Goal: Task Accomplishment & Management: Complete application form

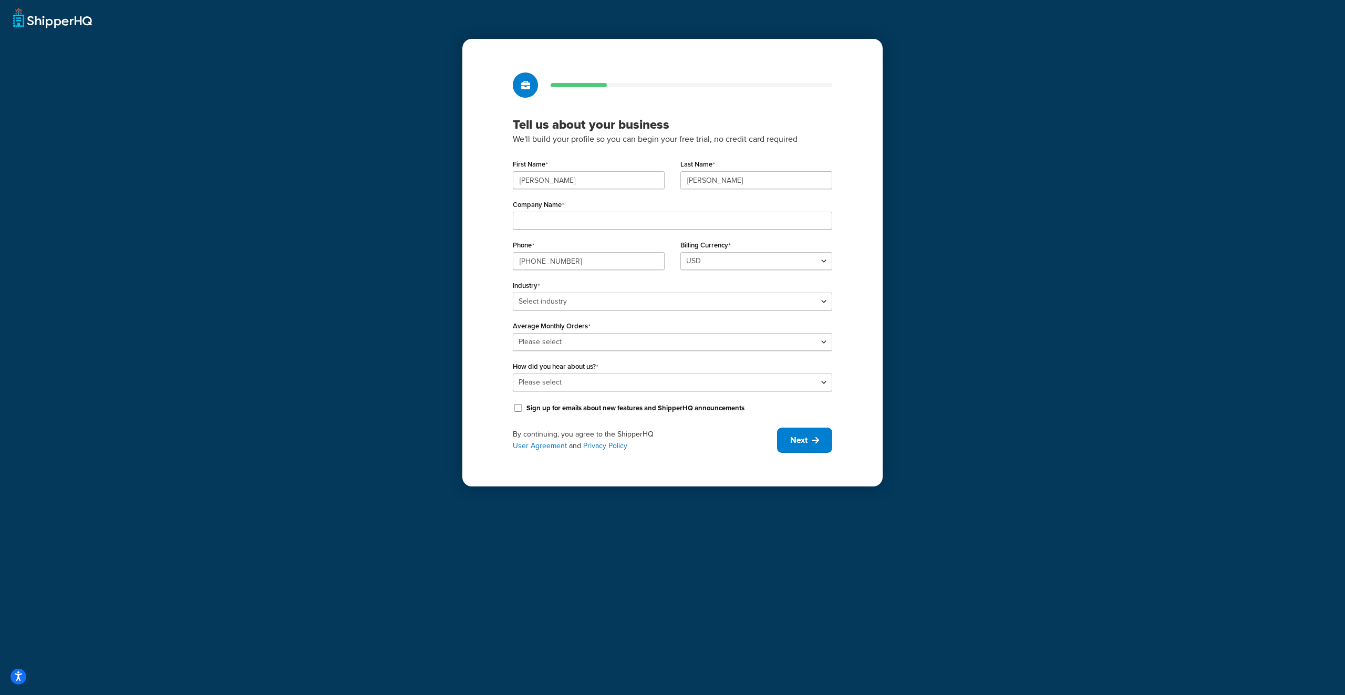
click at [1001, 218] on div "Tell us about your business We'll build your profile so you can begin your free…" at bounding box center [672, 347] width 1345 height 695
click at [985, 159] on div "Tell us about your business We'll build your profile so you can begin your free…" at bounding box center [672, 347] width 1345 height 695
click at [598, 224] on input "Company Name" at bounding box center [672, 221] width 319 height 18
type input "Quality Beast UG"
click at [716, 267] on select "USD" at bounding box center [756, 261] width 152 height 18
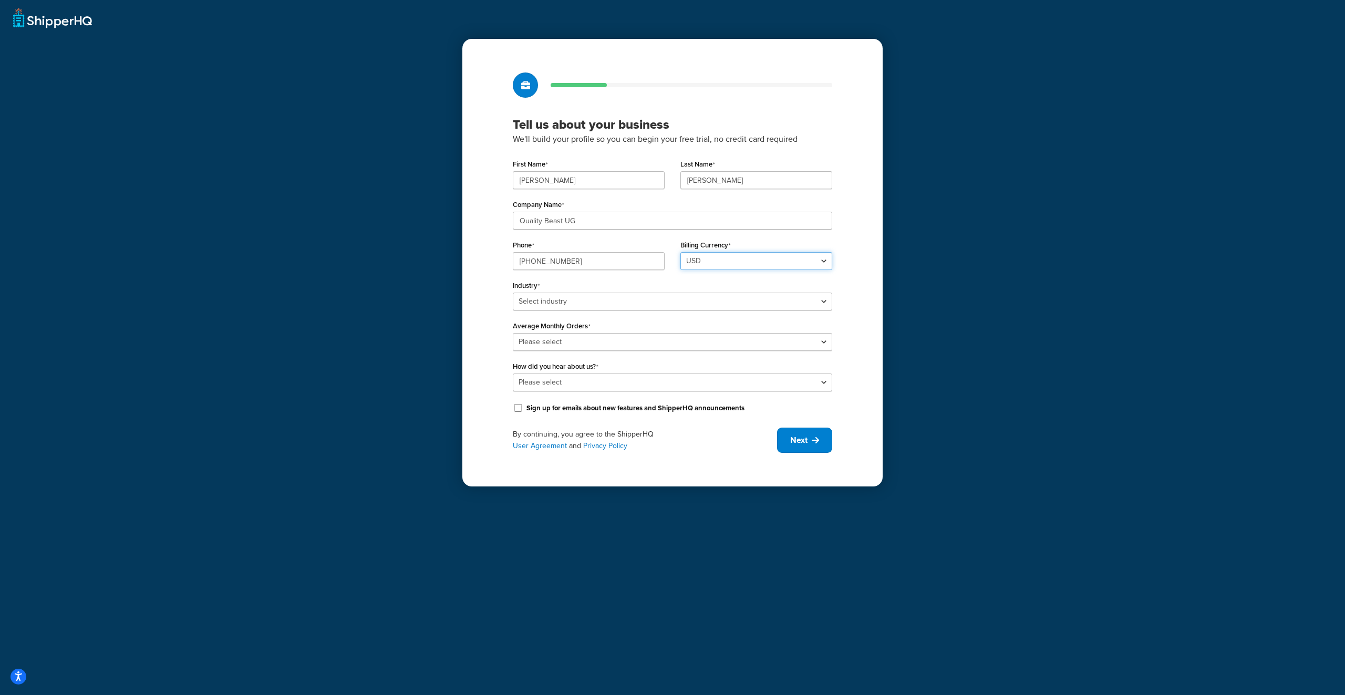
click at [716, 265] on select "USD" at bounding box center [756, 261] width 152 height 18
click at [1002, 225] on div "Tell us about your business We'll build your profile so you can begin your free…" at bounding box center [672, 347] width 1345 height 695
click at [604, 305] on select "Select industry Automotive Adult Agriculture Alcohol, Tobacco & CBD Arts & Craf…" at bounding box center [672, 302] width 319 height 18
select select "23"
click at [513, 293] on select "Select industry Automotive Adult Agriculture Alcohol, Tobacco & CBD Arts & Craf…" at bounding box center [672, 302] width 319 height 18
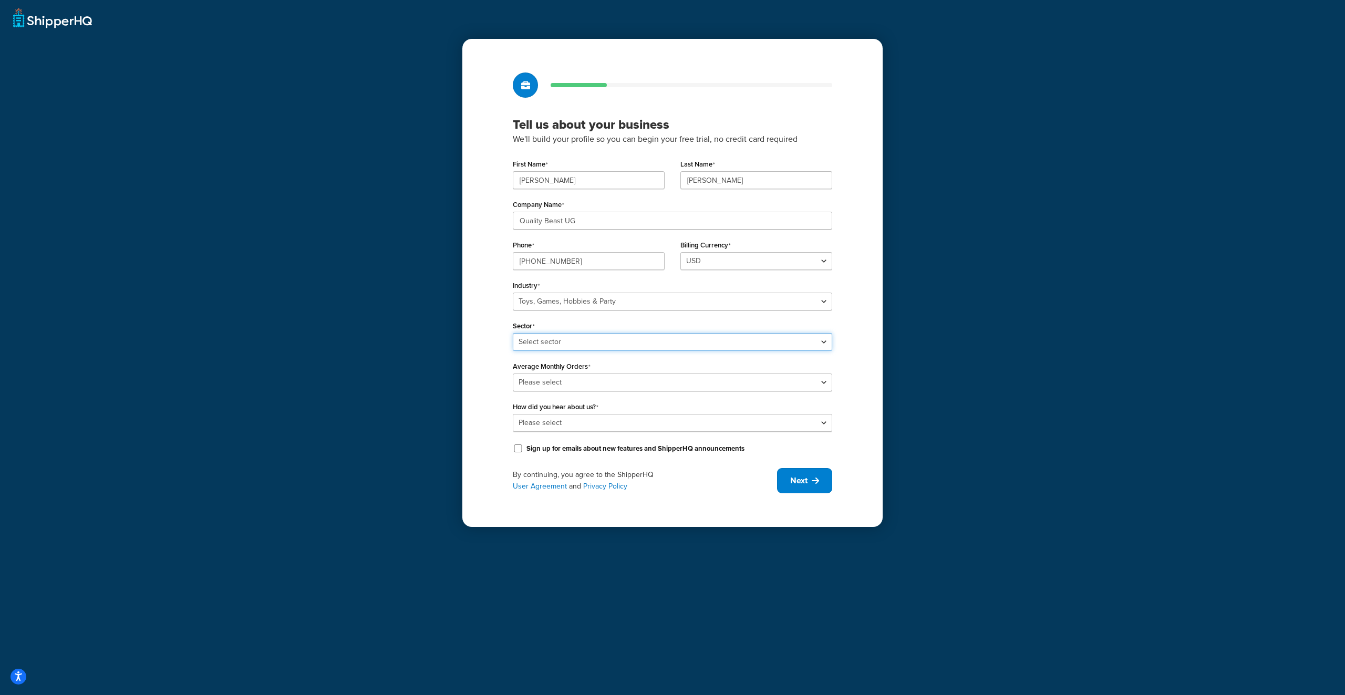
click at [664, 340] on select "Select sector Books Collectibles Computer Games Construction Toys Gambling Game…" at bounding box center [672, 342] width 319 height 18
select select "62"
click at [513, 333] on select "Select sector Books Collectibles Computer Games Construction Toys Gambling Game…" at bounding box center [672, 342] width 319 height 18
click at [597, 384] on select "Please select 0-500 501-1,000 1,001-10,000 10,001-20,000 Over 20,000" at bounding box center [672, 383] width 319 height 18
select select "1"
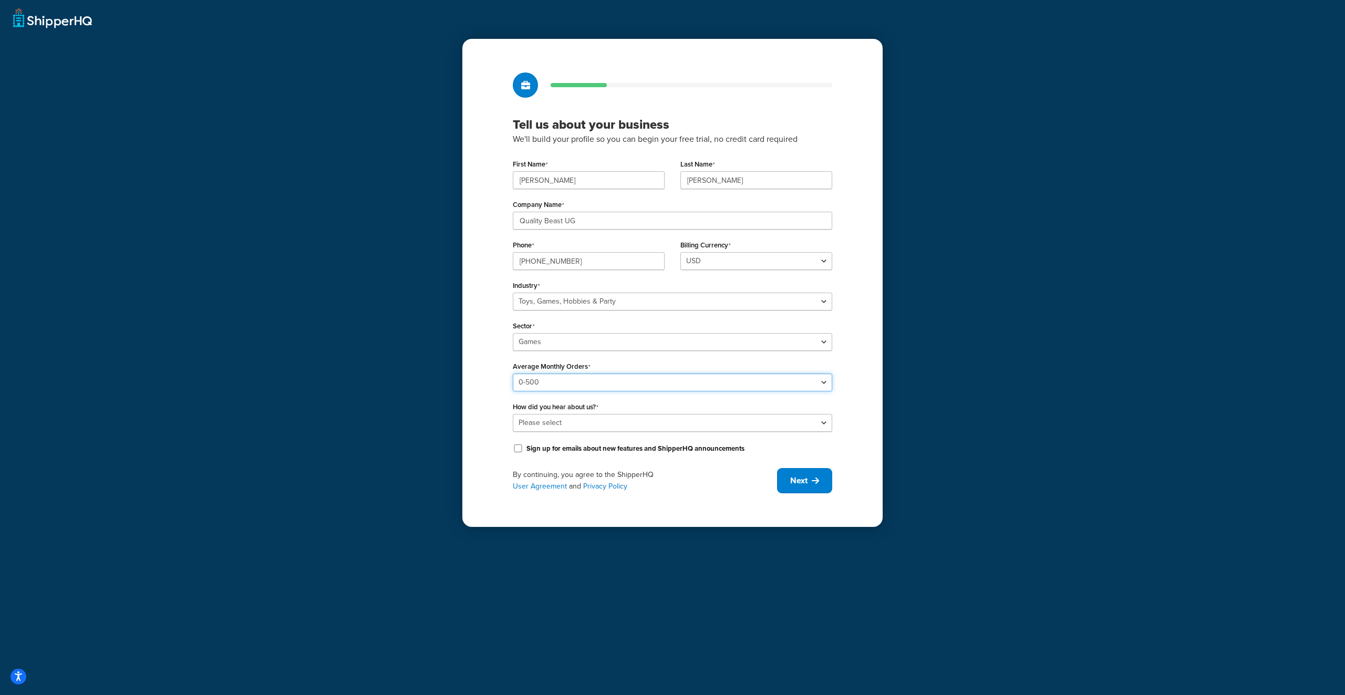
click at [513, 374] on select "Please select 0-500 501-1,000 1,001-10,000 10,001-20,000 Over 20,000" at bounding box center [672, 383] width 319 height 18
click at [607, 420] on select "Please select Online Search App Store or Marketplace Listing Referred by Agency…" at bounding box center [672, 423] width 319 height 18
drag, startPoint x: 585, startPoint y: 421, endPoint x: 585, endPoint y: 431, distance: 10.0
click at [585, 421] on select "Please select Online Search App Store or Marketplace Listing Referred by Agency…" at bounding box center [672, 423] width 319 height 18
select select "10"
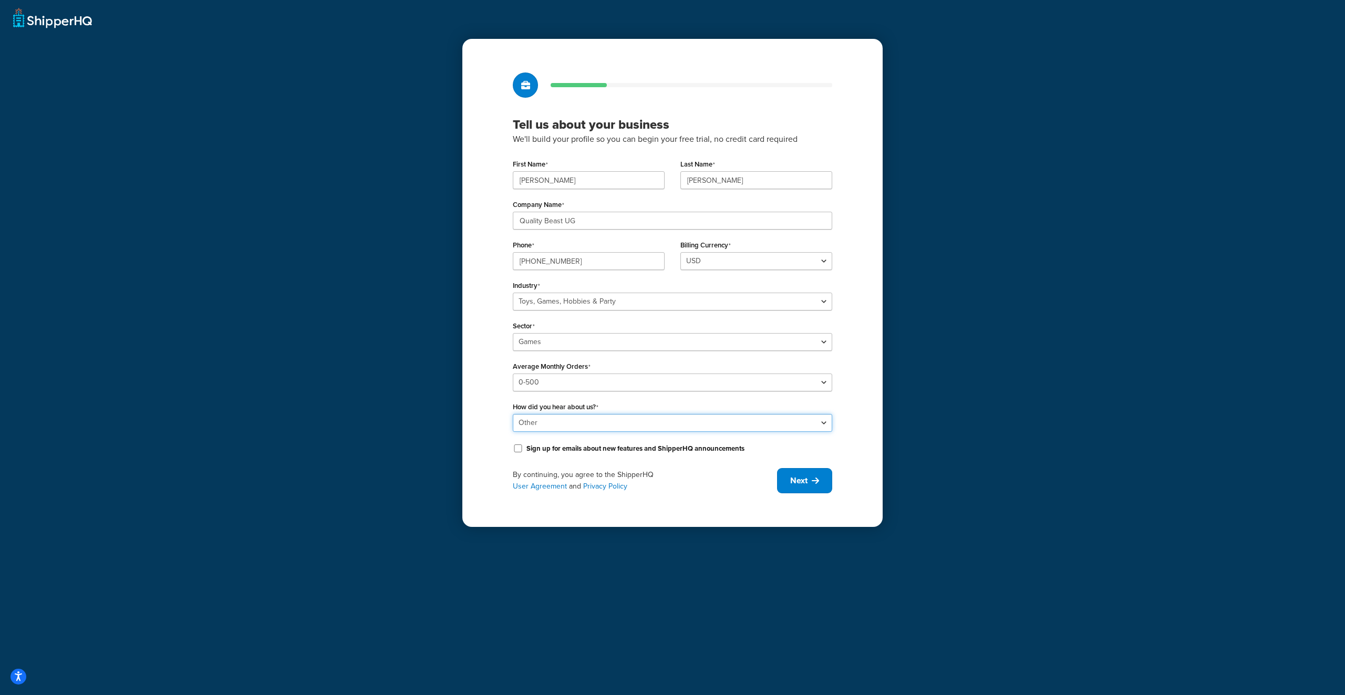
click at [513, 414] on select "Please select Online Search App Store or Marketplace Listing Referred by Agency…" at bounding box center [672, 423] width 319 height 18
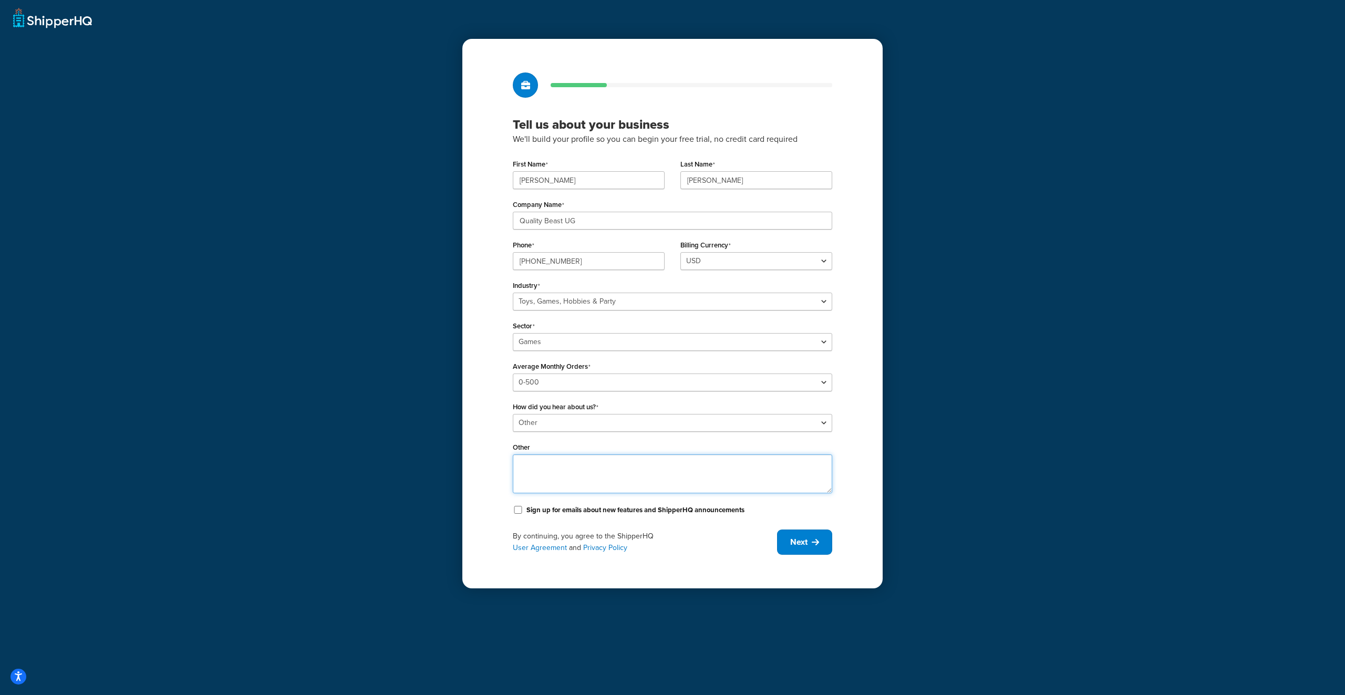
click at [566, 466] on textarea "Other" at bounding box center [672, 473] width 319 height 39
type textarea "ChatGPT :)"
click at [794, 544] on span "Next" at bounding box center [798, 542] width 17 height 12
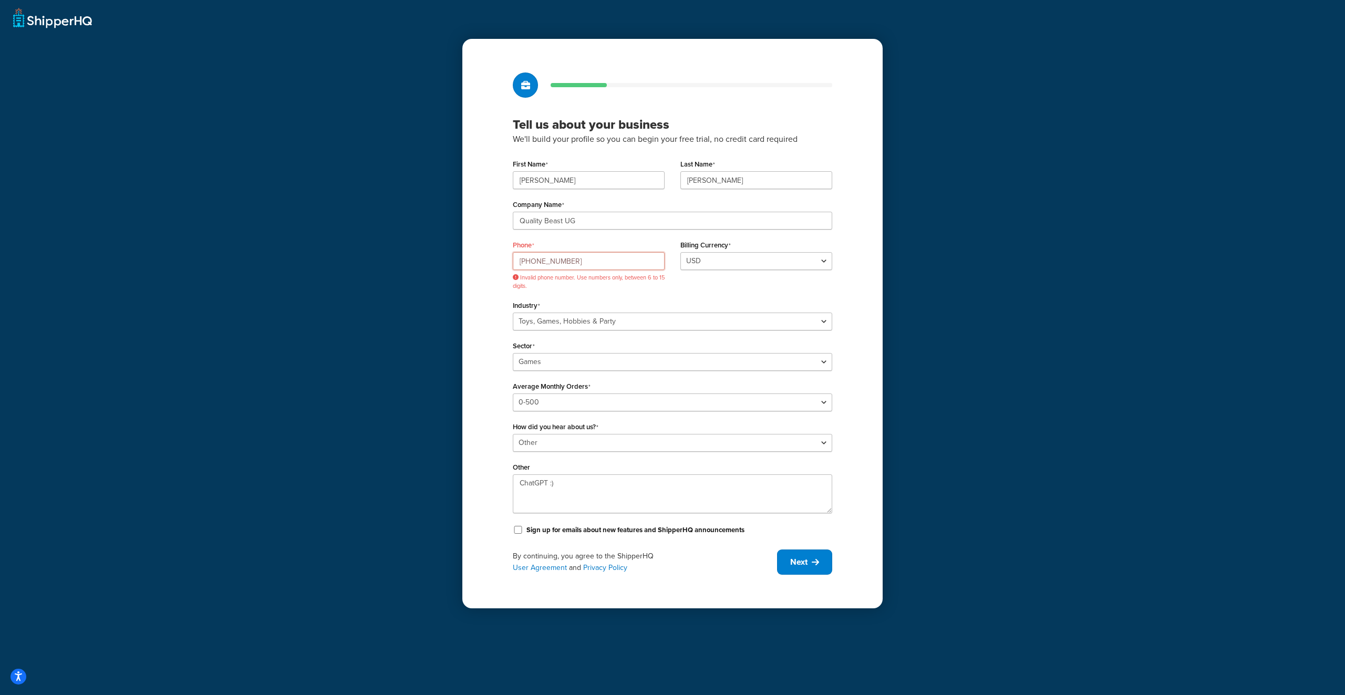
click at [523, 263] on input "+49 176 312 52369" at bounding box center [589, 261] width 152 height 18
click at [800, 556] on span "Next" at bounding box center [798, 562] width 17 height 12
click at [530, 253] on input "49 176 312 52369" at bounding box center [589, 261] width 152 height 18
click at [541, 257] on input "49176 312 52369" at bounding box center [589, 261] width 152 height 18
click at [552, 259] on input "49176312 52369" at bounding box center [589, 261] width 152 height 18
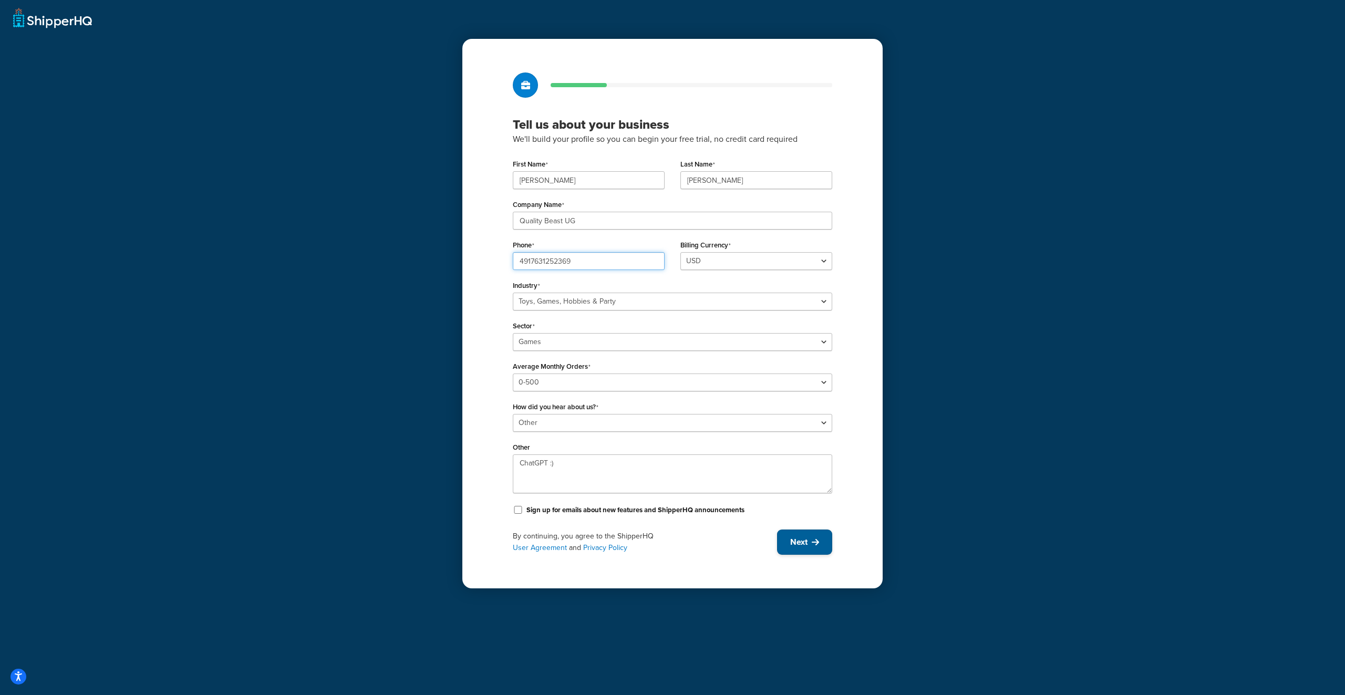
type input "4917631252369"
click at [806, 546] on span "Next" at bounding box center [798, 542] width 17 height 12
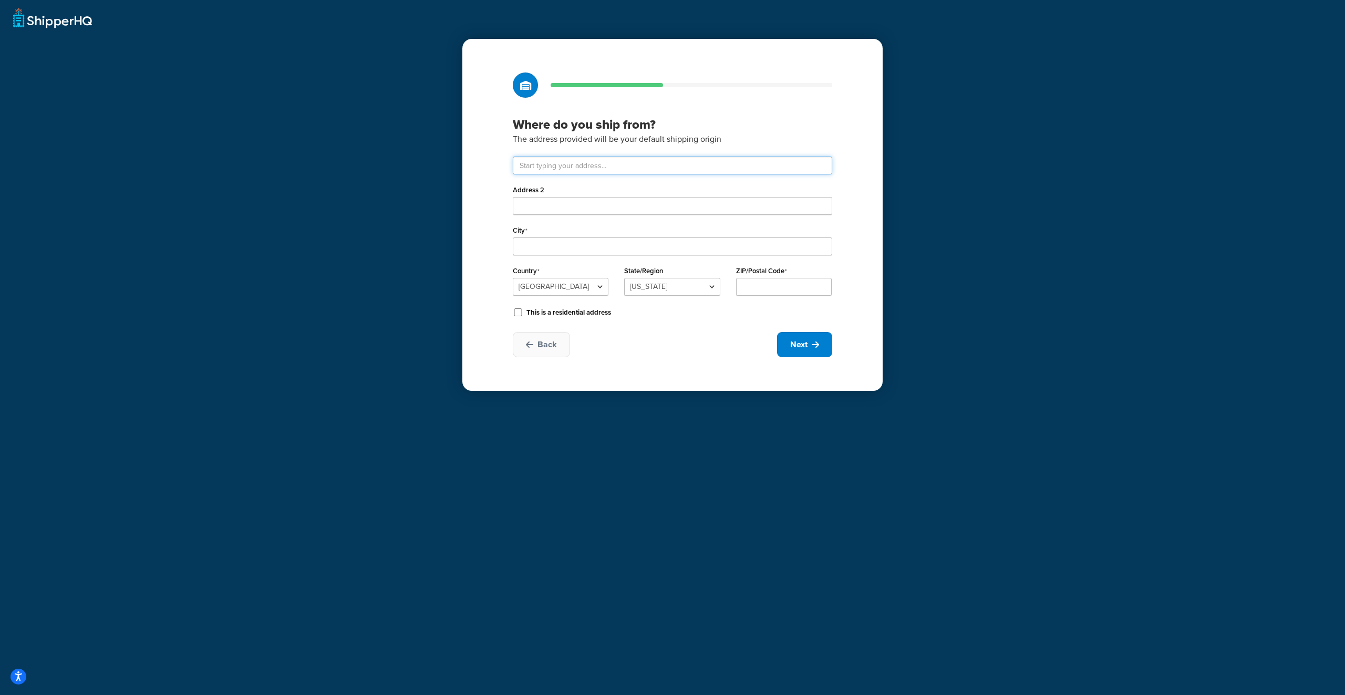
click at [605, 169] on input "text" at bounding box center [672, 166] width 319 height 18
click at [609, 168] on input "text" at bounding box center [672, 166] width 319 height 18
click at [476, 135] on div "Where do you ship from? The address provided will be your default shipping orig…" at bounding box center [672, 215] width 420 height 352
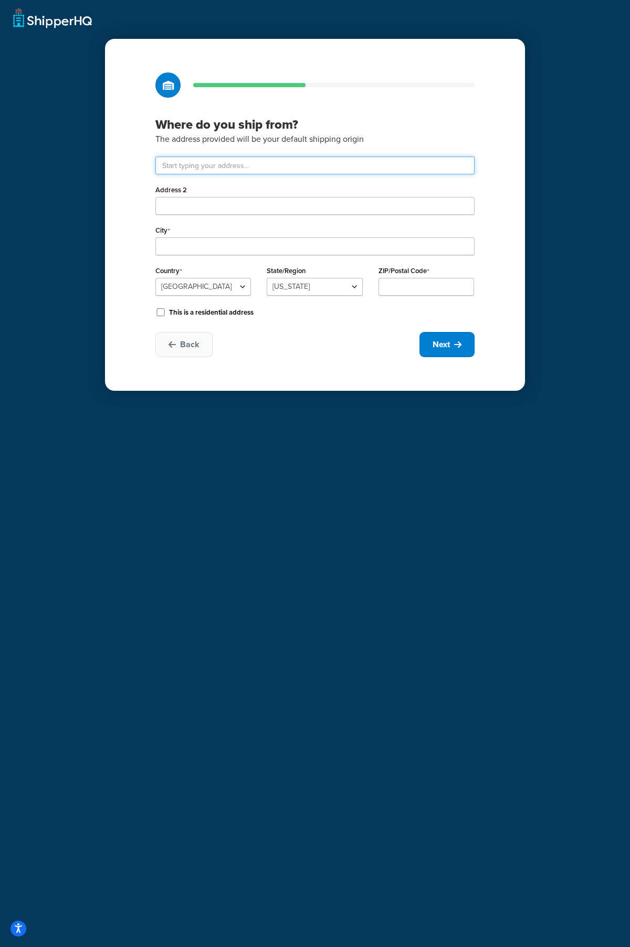
click at [284, 165] on input "text" at bounding box center [315, 166] width 319 height 18
paste input "Volbedingstraße"
click at [274, 161] on input "Volbedingstraße" at bounding box center [315, 166] width 319 height 18
type input "Volbedingstraße"
click at [366, 136] on p "The address provided will be your default shipping origin" at bounding box center [315, 139] width 319 height 14
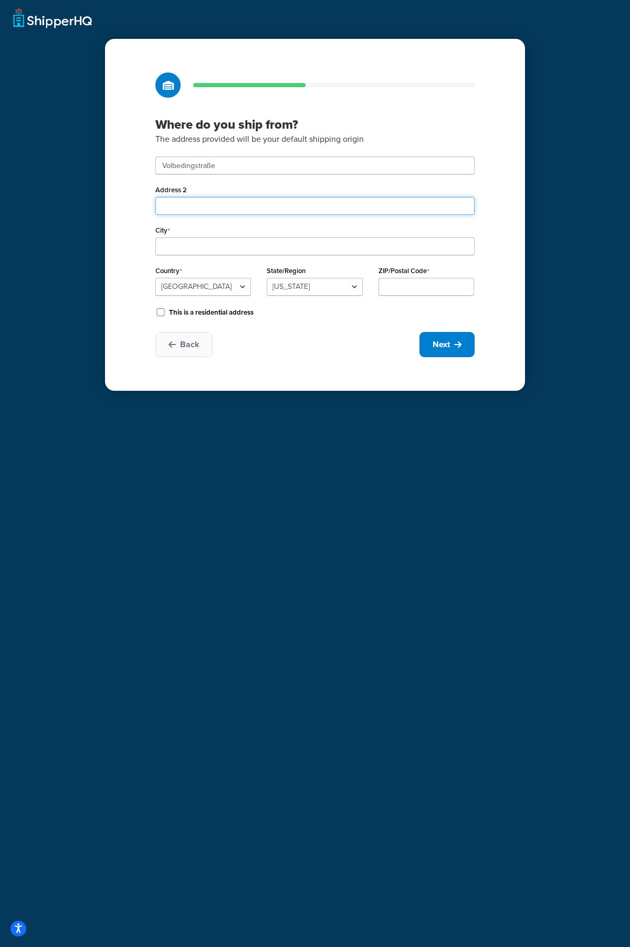
click at [201, 205] on input "Address 2" at bounding box center [315, 206] width 319 height 18
click at [233, 162] on input "Volbedingstraße" at bounding box center [315, 166] width 319 height 18
click at [169, 232] on label "City" at bounding box center [163, 230] width 15 height 8
click at [169, 237] on input "City" at bounding box center [315, 246] width 319 height 18
click at [177, 202] on input "Address 2" at bounding box center [315, 206] width 319 height 18
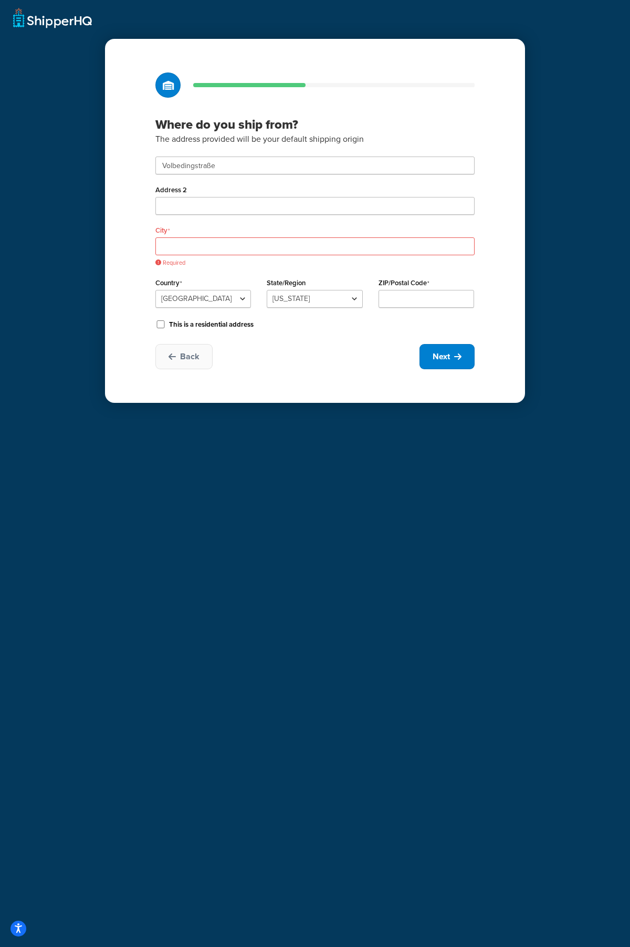
click at [125, 248] on div "Where do you ship from? The address provided will be your default shipping orig…" at bounding box center [315, 221] width 420 height 364
click at [177, 249] on input "City" at bounding box center [315, 246] width 319 height 18
click at [190, 239] on input "City" at bounding box center [315, 246] width 319 height 18
paste input "[GEOGRAPHIC_DATA]"
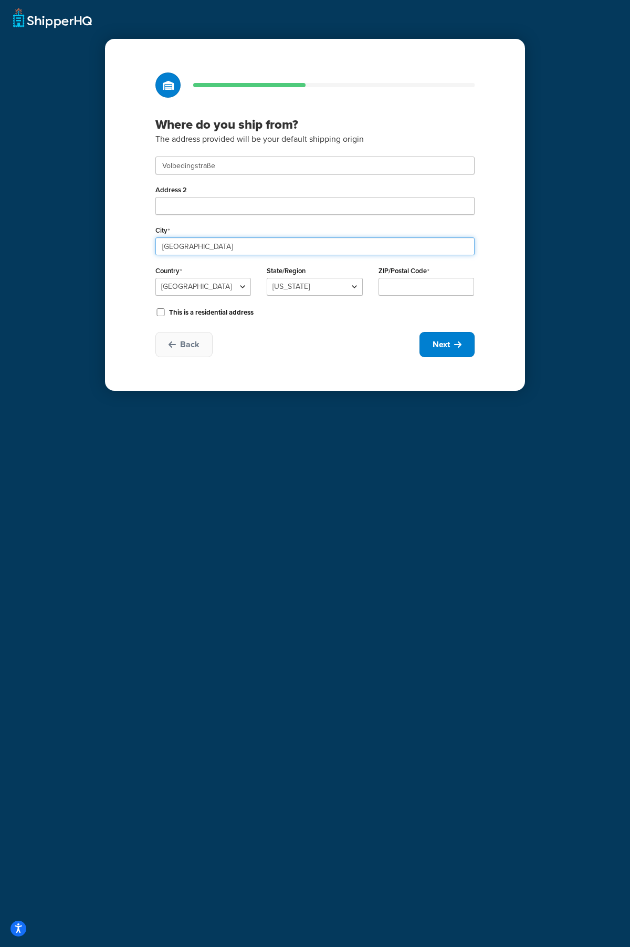
type input "[GEOGRAPHIC_DATA]"
click at [192, 288] on select "United States United Kingdom Afghanistan Åland Islands Albania Algeria American…" at bounding box center [204, 287] width 96 height 18
click at [108, 256] on div "Where do you ship from? The address provided will be your default shipping orig…" at bounding box center [315, 215] width 420 height 352
click at [213, 290] on select "United States United Kingdom Afghanistan Åland Islands Albania Algeria American…" at bounding box center [204, 287] width 96 height 18
select select "1082"
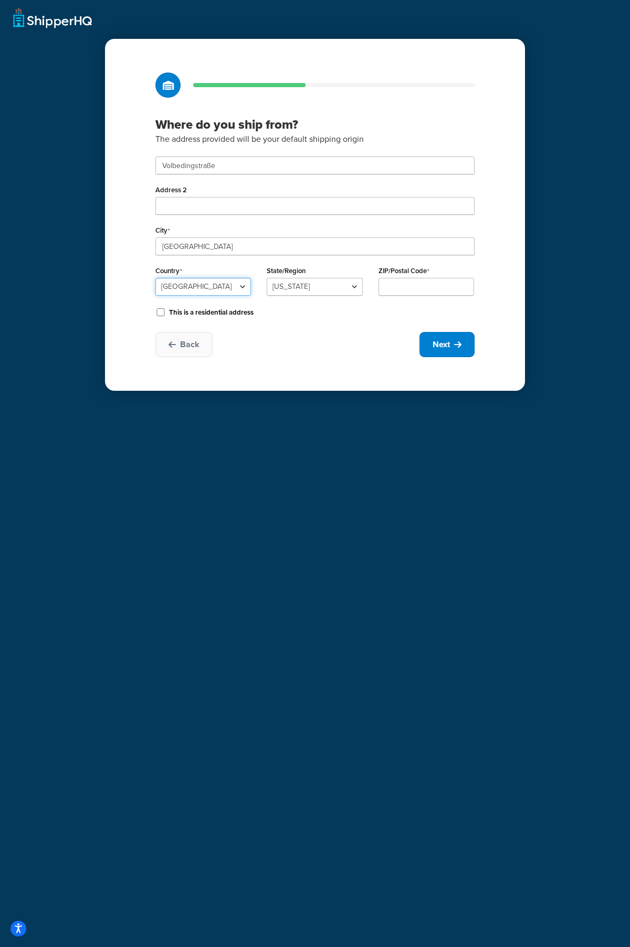
click at [156, 278] on select "United States United Kingdom Afghanistan Åland Islands Albania Algeria American…" at bounding box center [204, 287] width 96 height 18
click at [311, 287] on select "Baden-Wuerttemberg Bayern Berlin Brandenburg Bremen Hamburg Hessen Mecklenburg-…" at bounding box center [315, 287] width 96 height 18
select select "369"
click at [267, 278] on select "Baden-Wuerttemberg Bayern Berlin Brandenburg Bremen Hamburg Hessen Mecklenburg-…" at bounding box center [315, 287] width 96 height 18
click at [419, 285] on input "ZIP/Postal Code" at bounding box center [427, 287] width 96 height 18
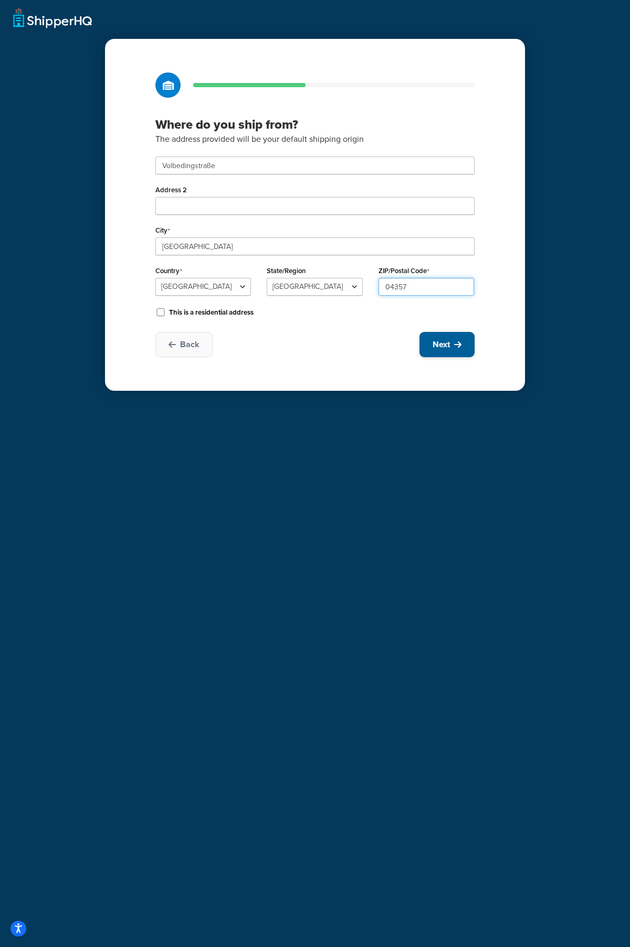
type input "04357"
click at [452, 347] on button "Next" at bounding box center [447, 344] width 55 height 25
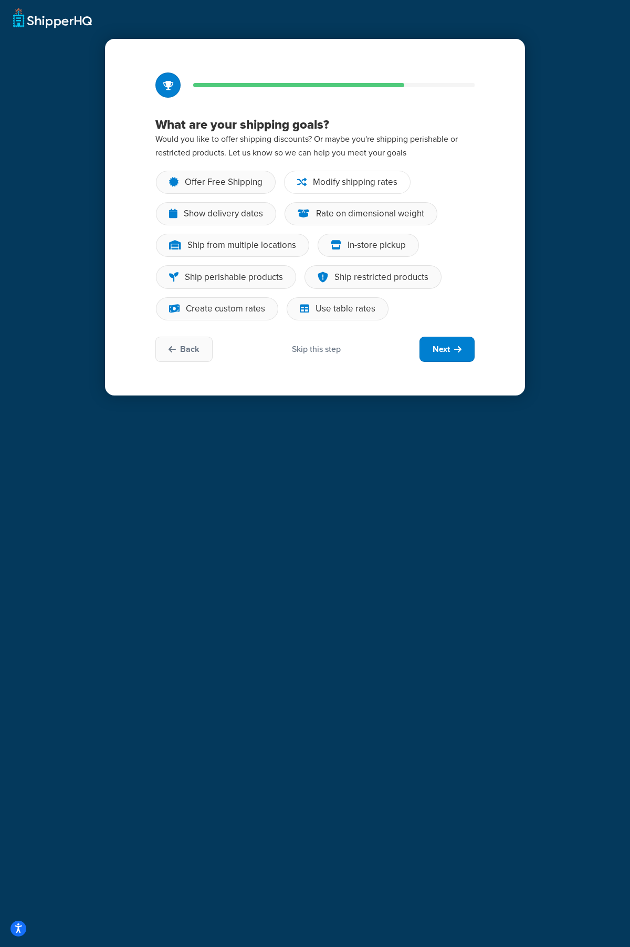
click at [346, 182] on div "Modify shipping rates" at bounding box center [355, 182] width 85 height 11
click at [0, 0] on input "Modify shipping rates" at bounding box center [0, 0] width 0 height 0
click at [281, 252] on div "Ship from multiple locations" at bounding box center [232, 245] width 153 height 23
click at [0, 0] on input "Ship from multiple locations" at bounding box center [0, 0] width 0 height 0
click at [304, 313] on icon at bounding box center [304, 309] width 9 height 11
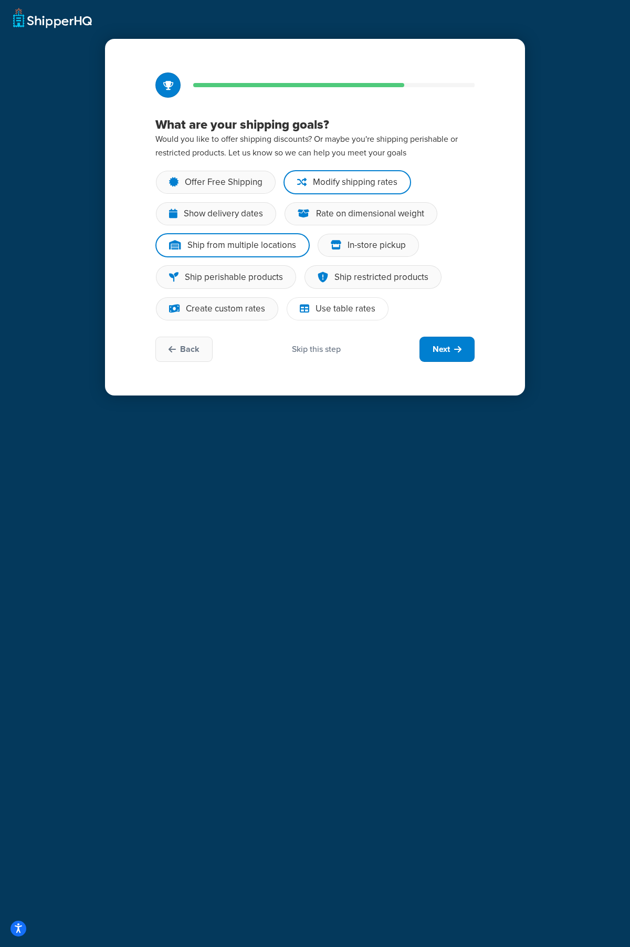
click at [0, 0] on input "Use table rates" at bounding box center [0, 0] width 0 height 0
click at [442, 348] on span "Next" at bounding box center [441, 350] width 17 height 12
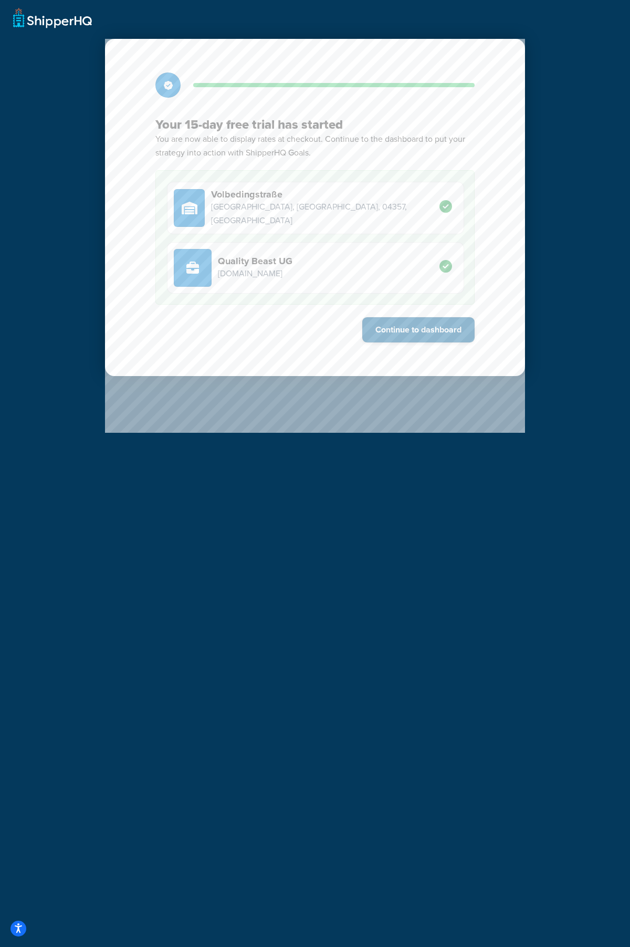
click at [432, 324] on button "Continue to dashboard" at bounding box center [419, 329] width 112 height 25
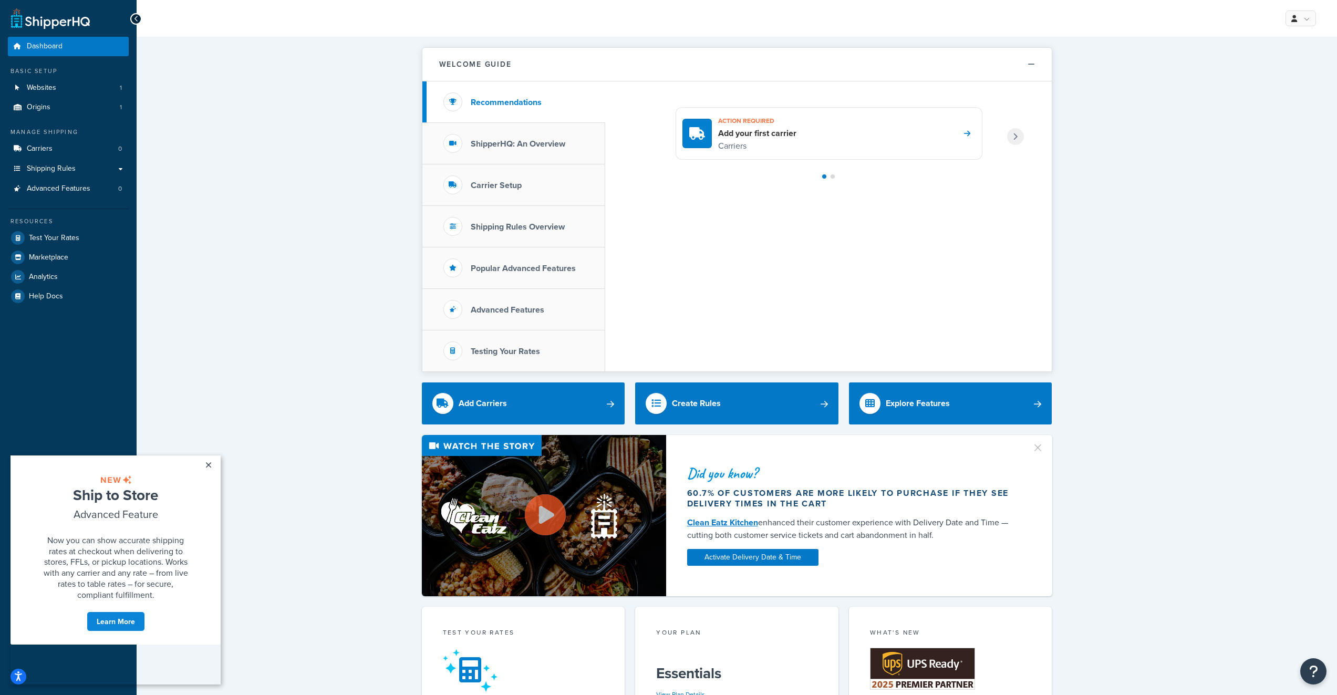
click at [622, 281] on div "Welcome Guide Recommendations ShipperHQ: An Overview Carrier Setup Shipping Rul…" at bounding box center [737, 665] width 1201 height 1257
click at [67, 88] on link "Websites 1" at bounding box center [68, 87] width 121 height 19
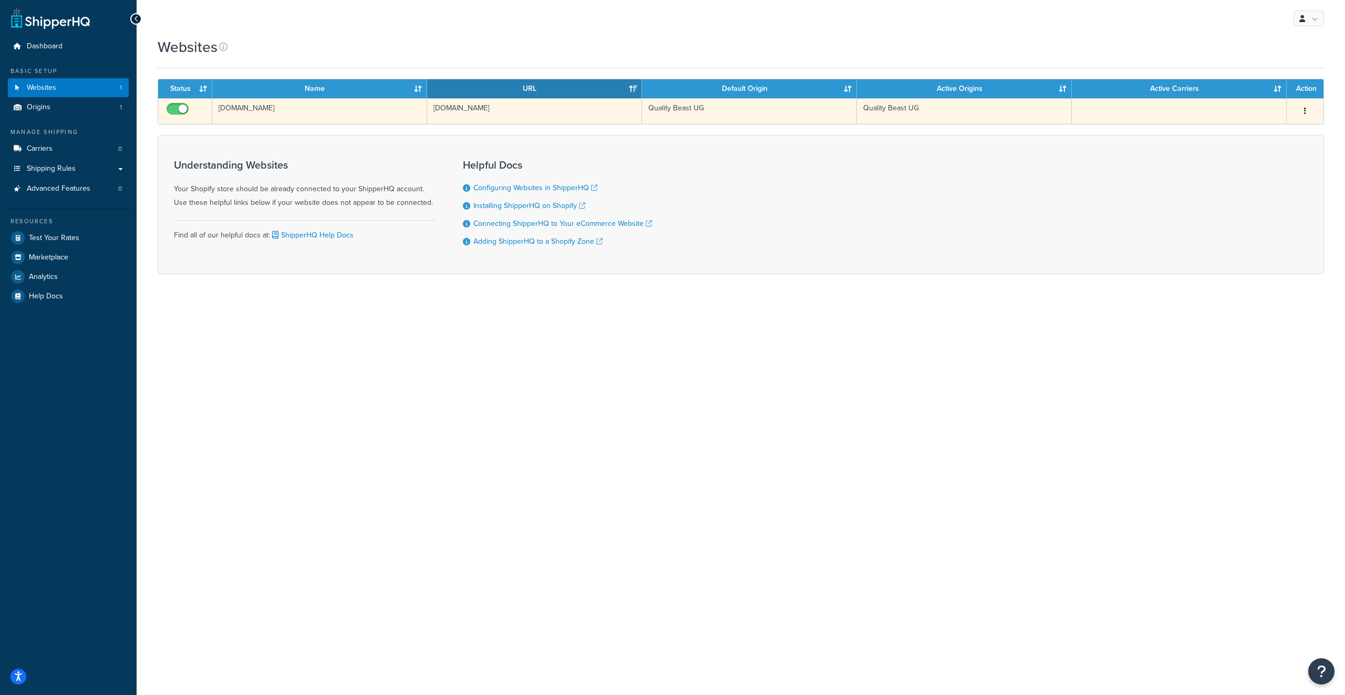
click at [1309, 111] on button "button" at bounding box center [1305, 111] width 15 height 17
click at [1273, 125] on link "Edit" at bounding box center [1262, 132] width 83 height 22
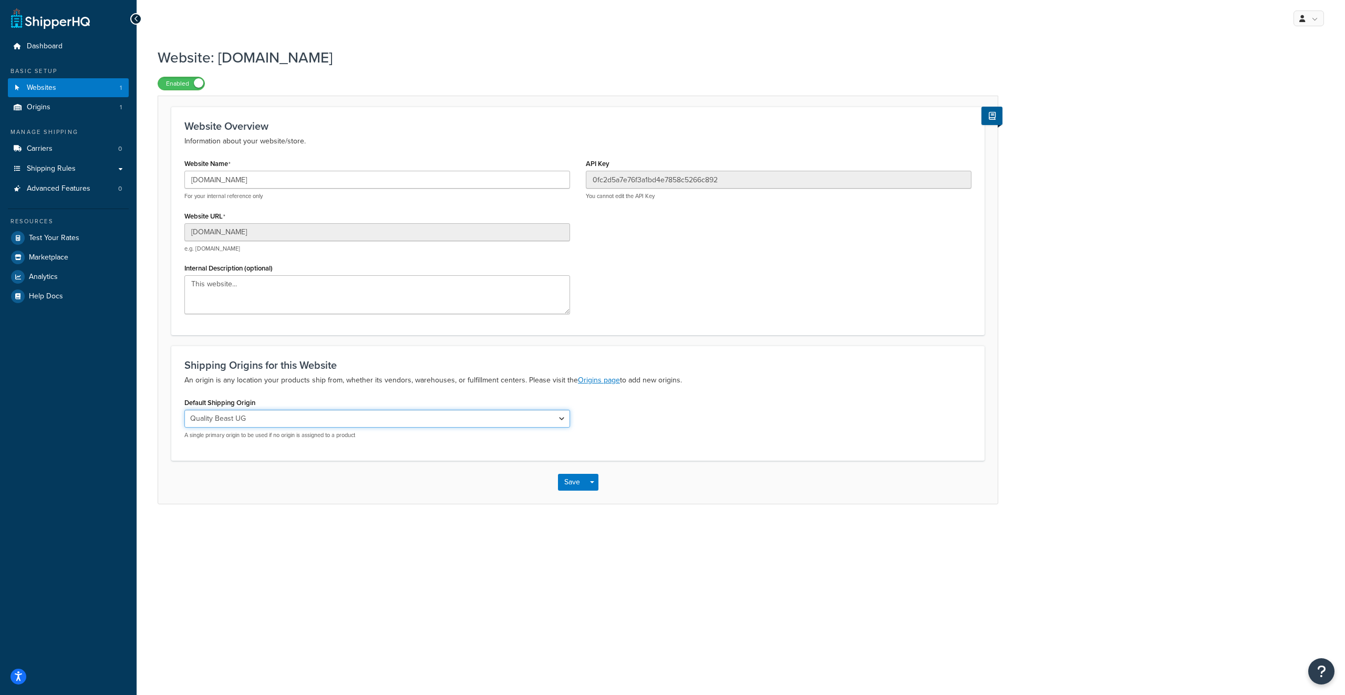
click at [386, 420] on select "Quality Beast UG" at bounding box center [377, 419] width 386 height 18
click at [758, 423] on div "Default Shipping Origin Quality Beast UG A single primary origin to be used if …" at bounding box center [578, 421] width 803 height 52
click at [580, 487] on button "Save" at bounding box center [572, 482] width 28 height 17
click at [75, 104] on link "Origins 1" at bounding box center [68, 107] width 121 height 19
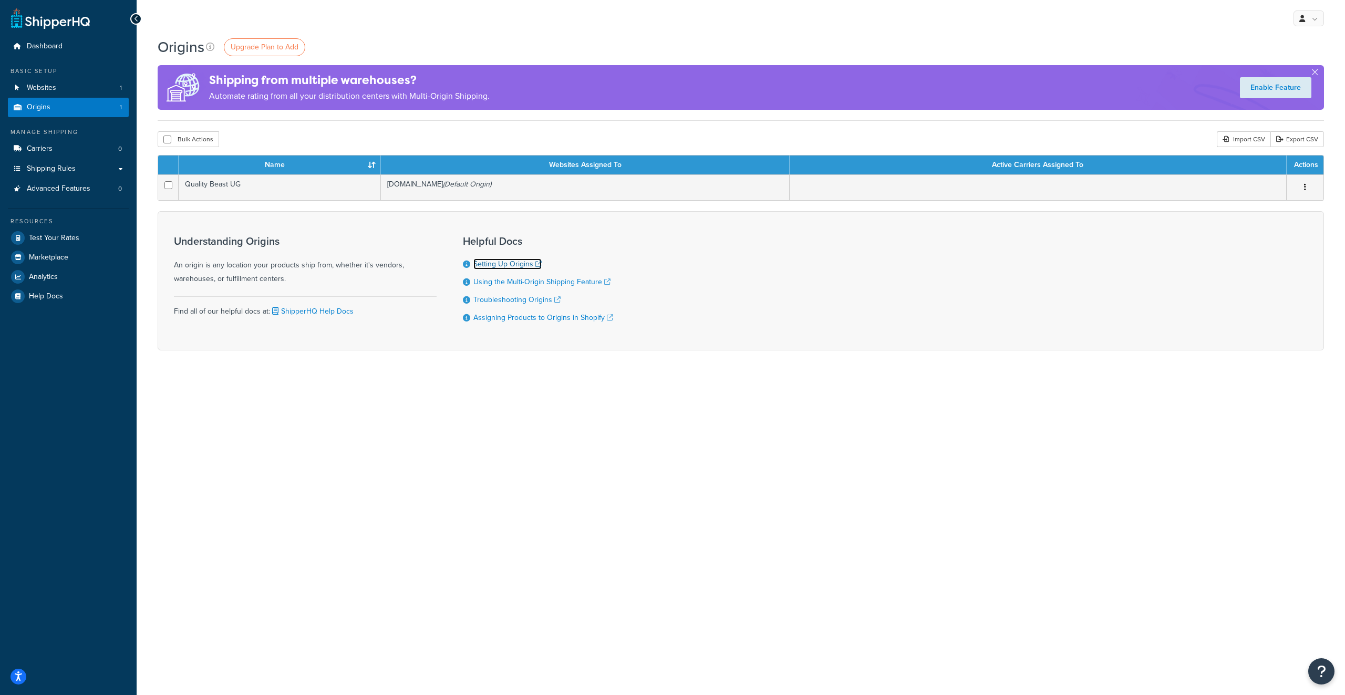
click at [511, 267] on link "Setting Up Origins" at bounding box center [507, 264] width 68 height 11
drag, startPoint x: 536, startPoint y: 477, endPoint x: 522, endPoint y: 456, distance: 25.4
click at [536, 477] on div "My Profile Billing Global Settings Contact Us Logout Origins Upgrade Plan to Ad…" at bounding box center [741, 347] width 1208 height 695
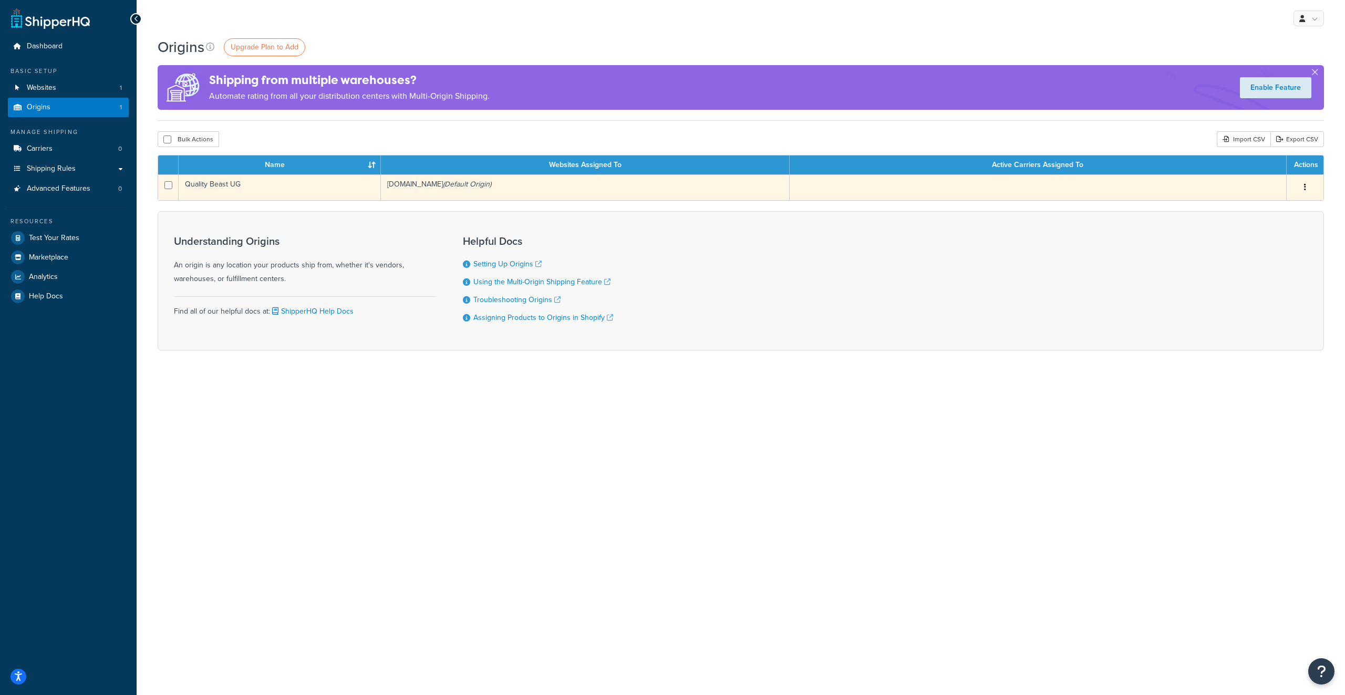
click at [1305, 190] on icon "button" at bounding box center [1305, 186] width 2 height 7
click at [1267, 205] on link "Edit" at bounding box center [1270, 208] width 83 height 22
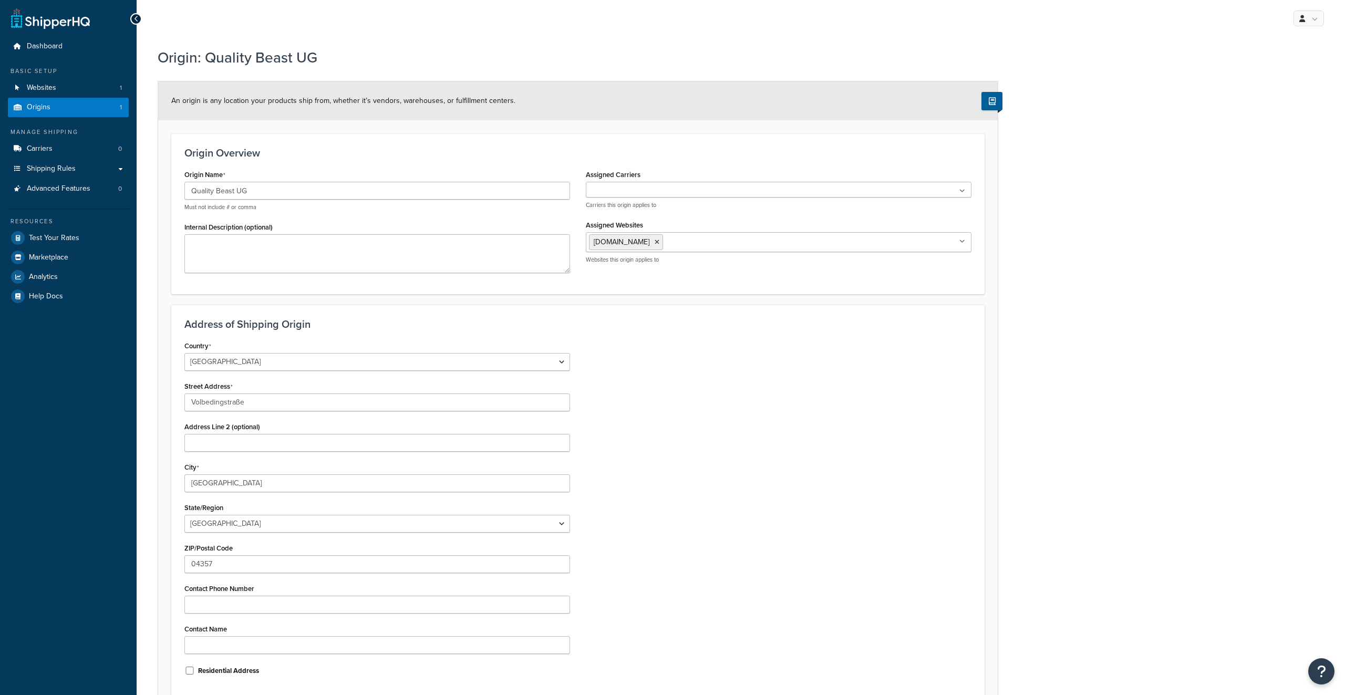
select select "1082"
select select "369"
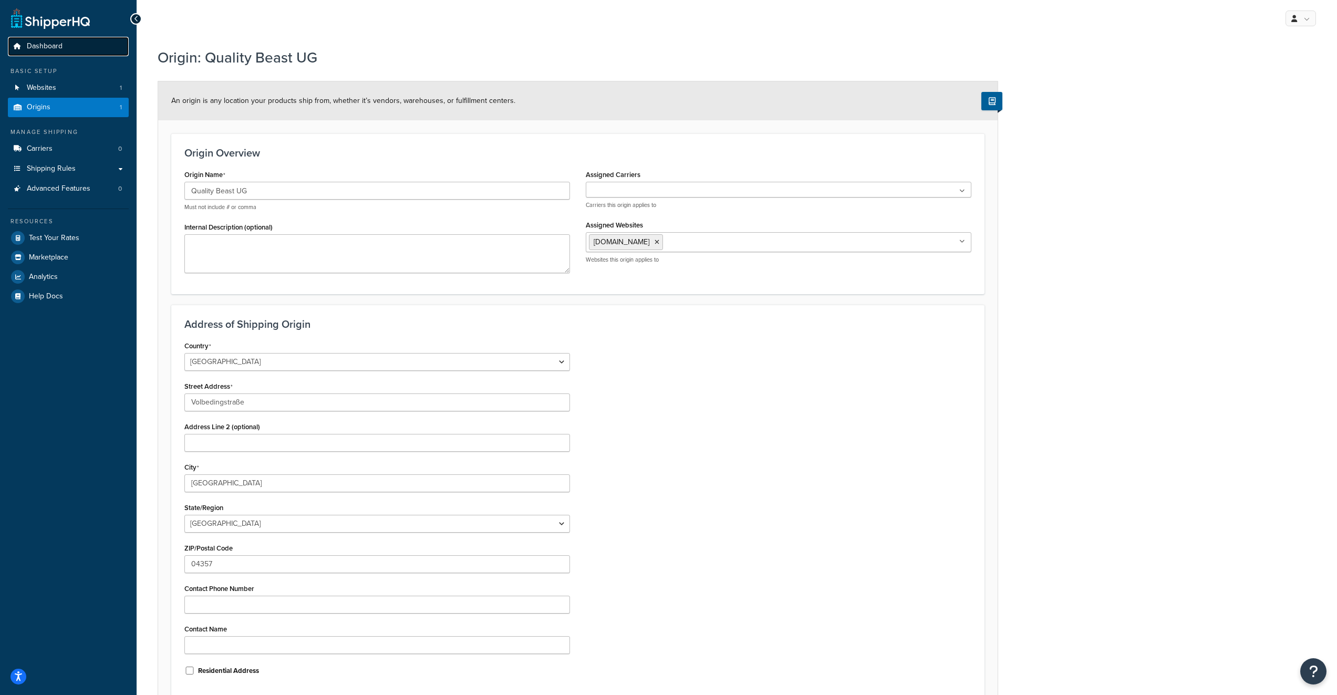
click at [59, 48] on span "Dashboard" at bounding box center [45, 46] width 36 height 9
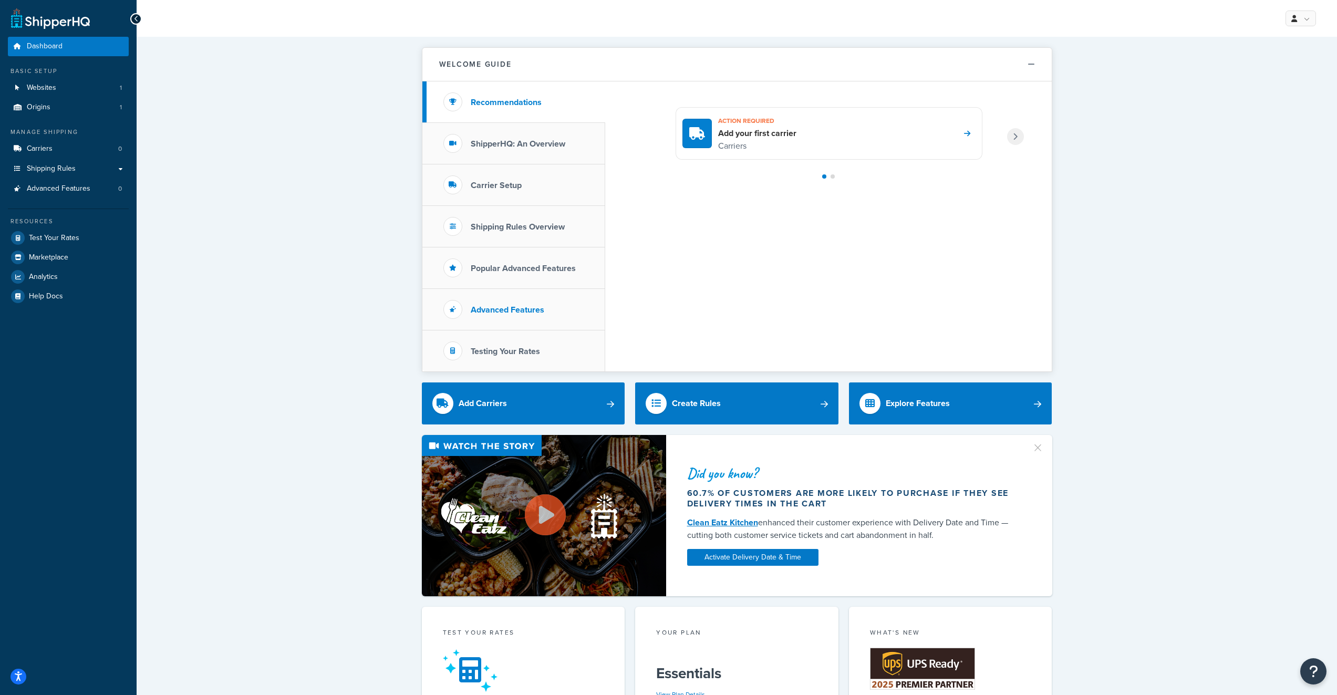
click at [531, 312] on h3 "Advanced Features" at bounding box center [508, 309] width 74 height 9
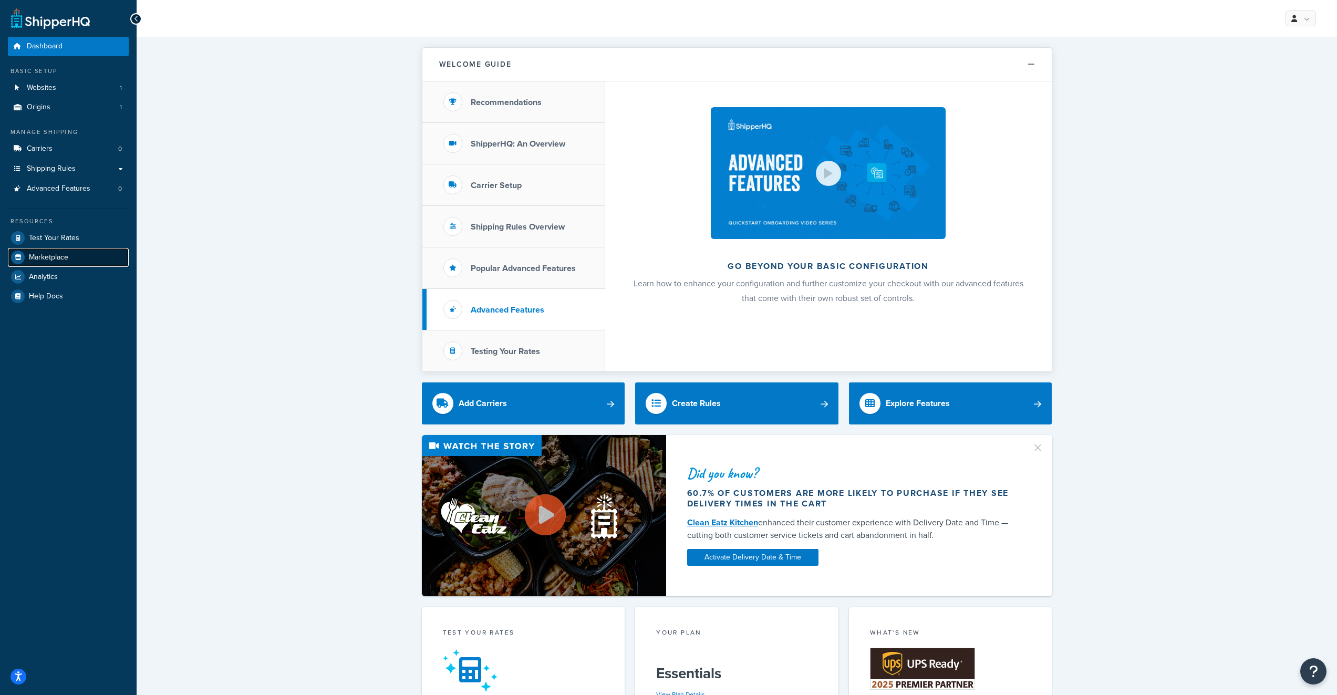
click at [56, 253] on span "Marketplace" at bounding box center [48, 257] width 39 height 9
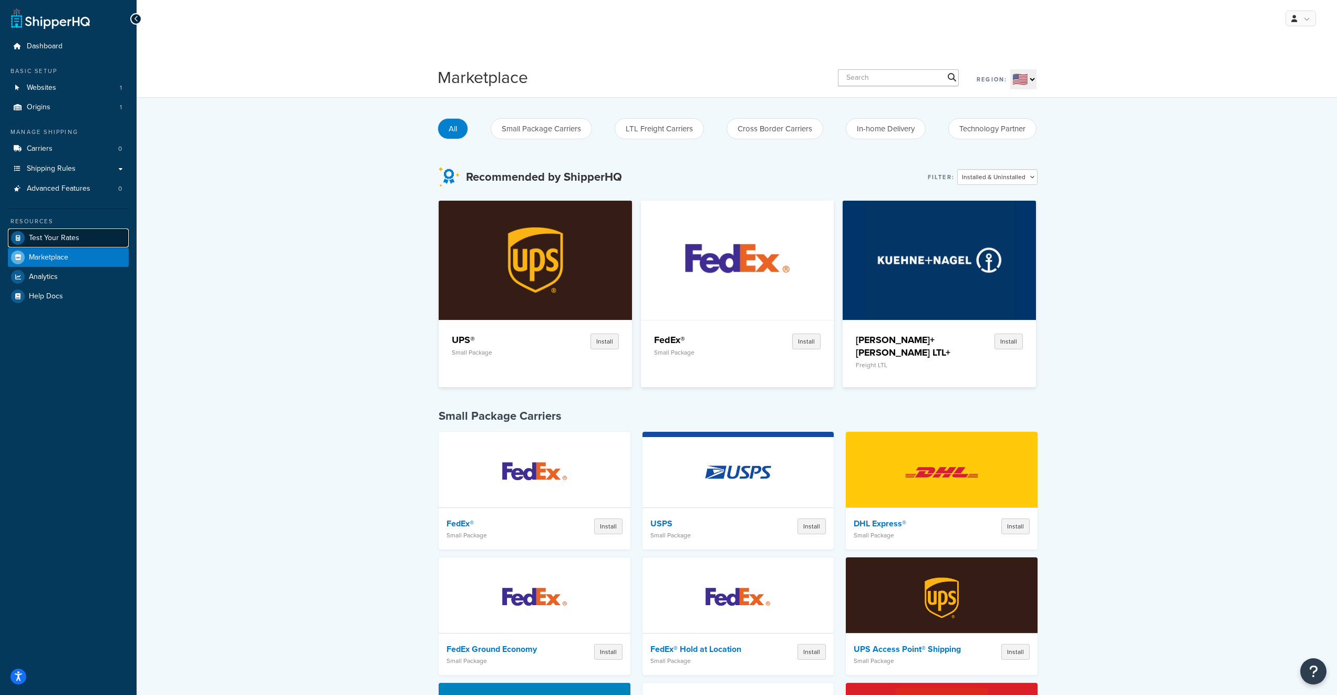
click at [59, 236] on span "Test Your Rates" at bounding box center [54, 238] width 50 height 9
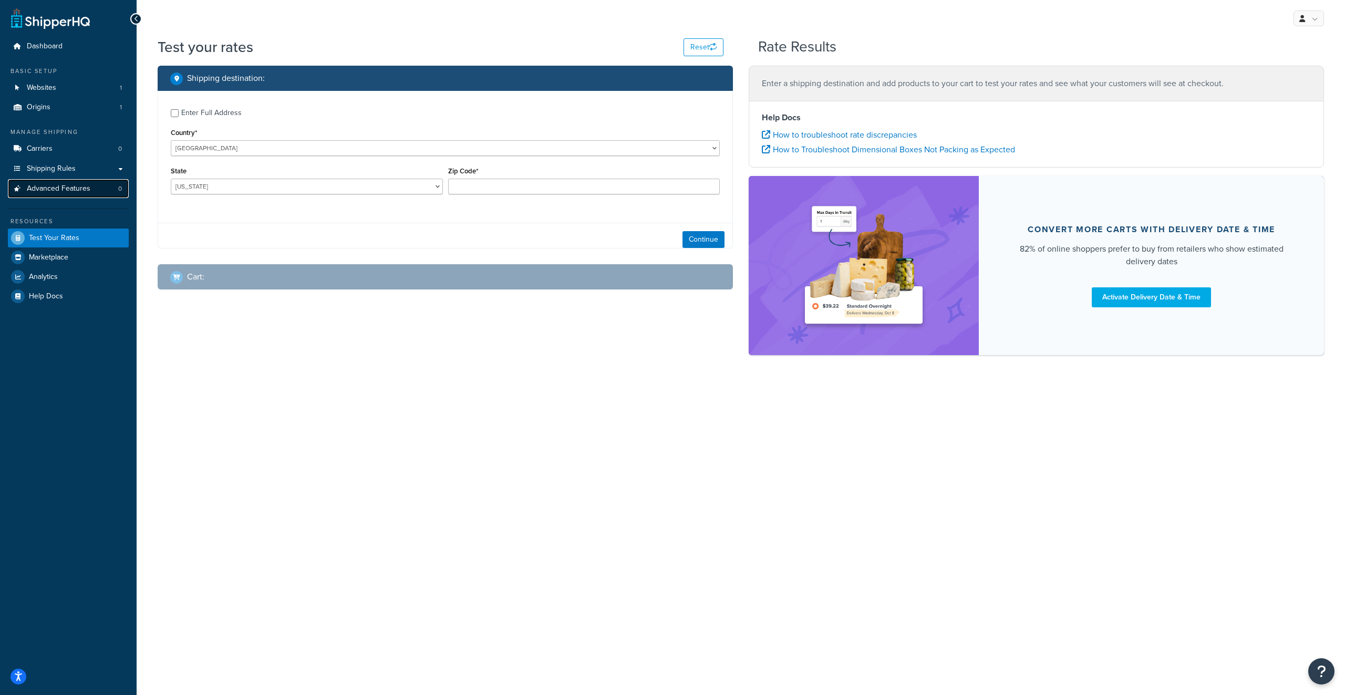
click at [57, 189] on span "Advanced Features" at bounding box center [59, 188] width 64 height 9
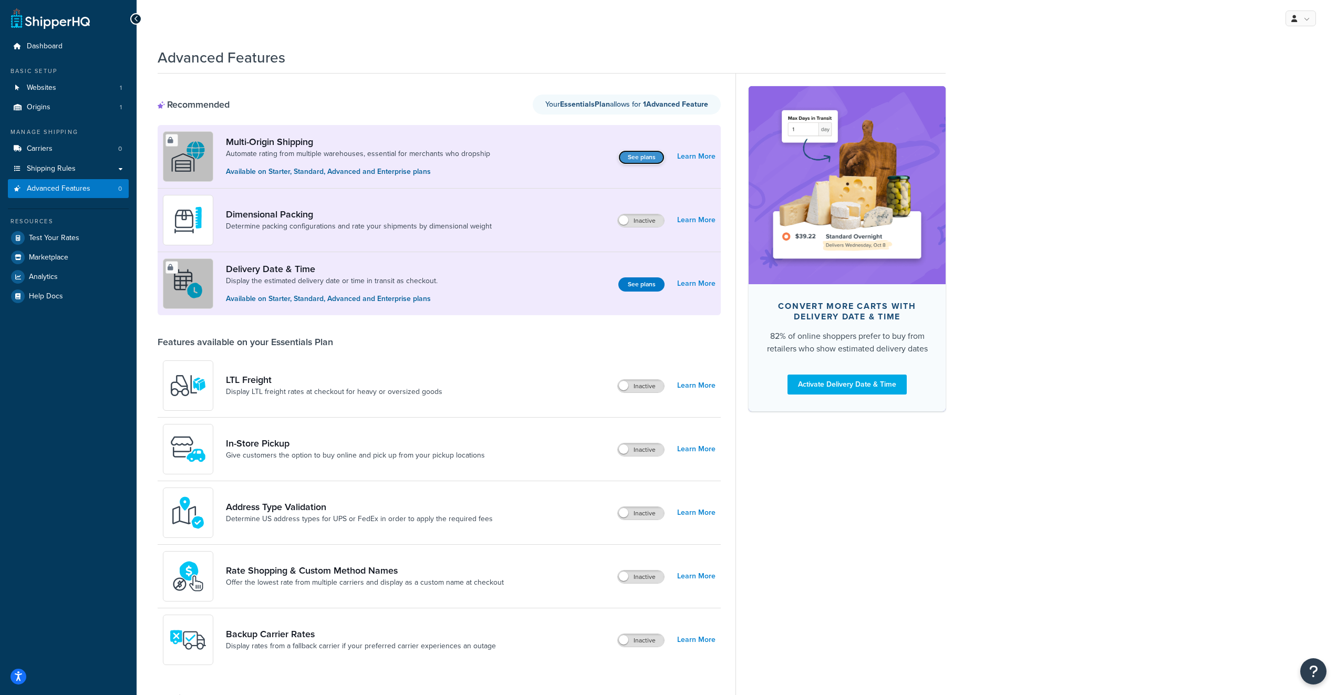
click at [627, 162] on button "See plans" at bounding box center [641, 157] width 46 height 14
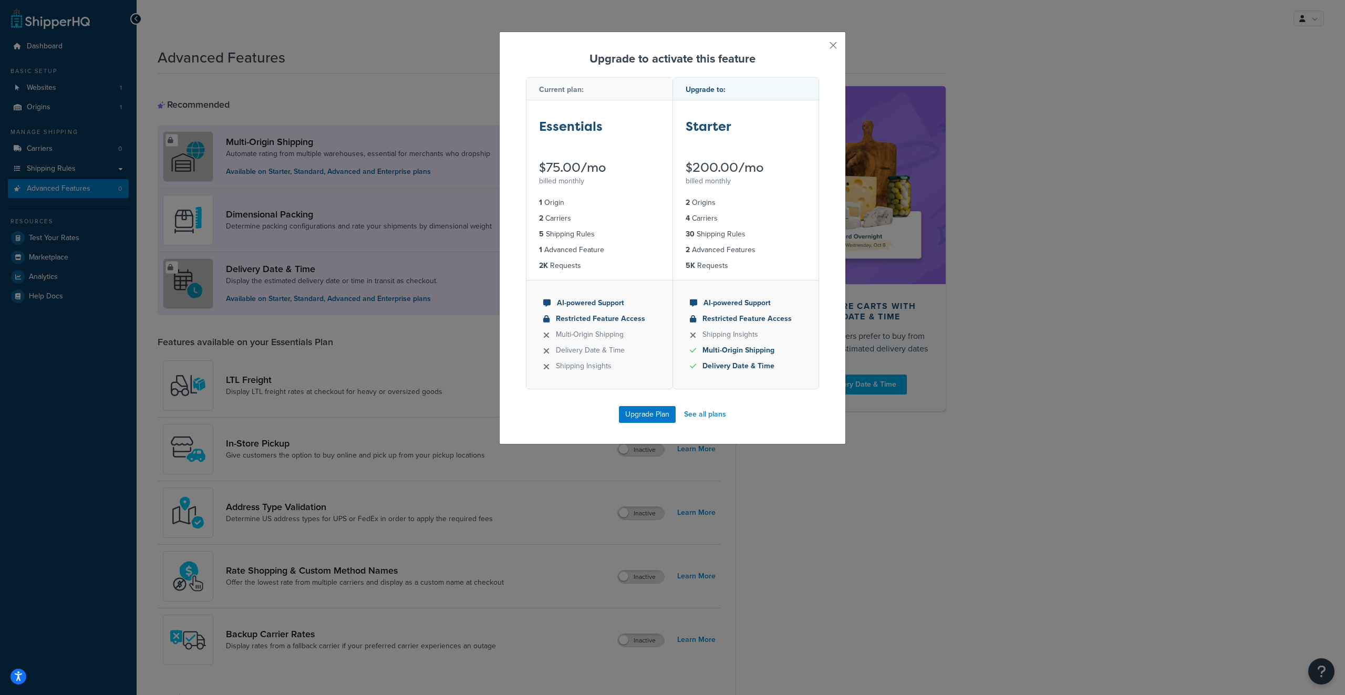
click at [587, 146] on div "Essentials $75.00/mo billed monthly" at bounding box center [599, 144] width 146 height 88
click at [697, 413] on link "See all plans" at bounding box center [705, 414] width 42 height 15
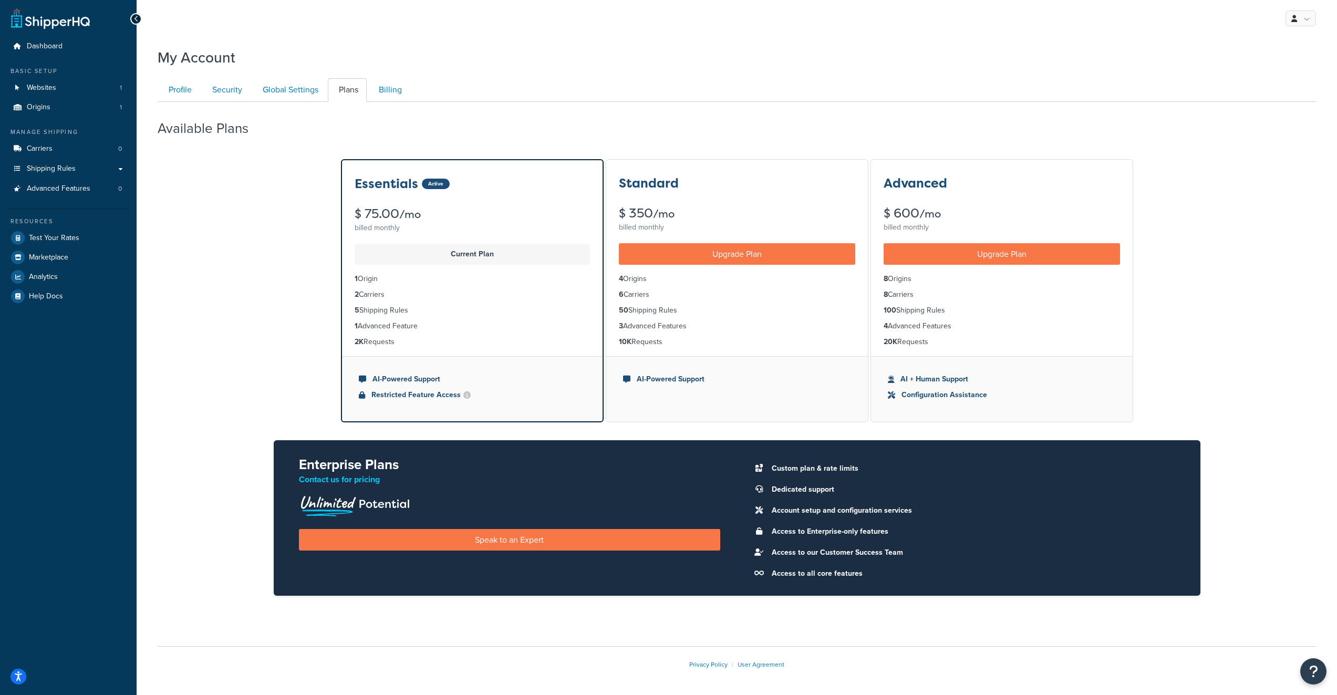
click at [976, 111] on div "Available Plans" at bounding box center [737, 125] width 1159 height 31
